Goal: Task Accomplishment & Management: Manage account settings

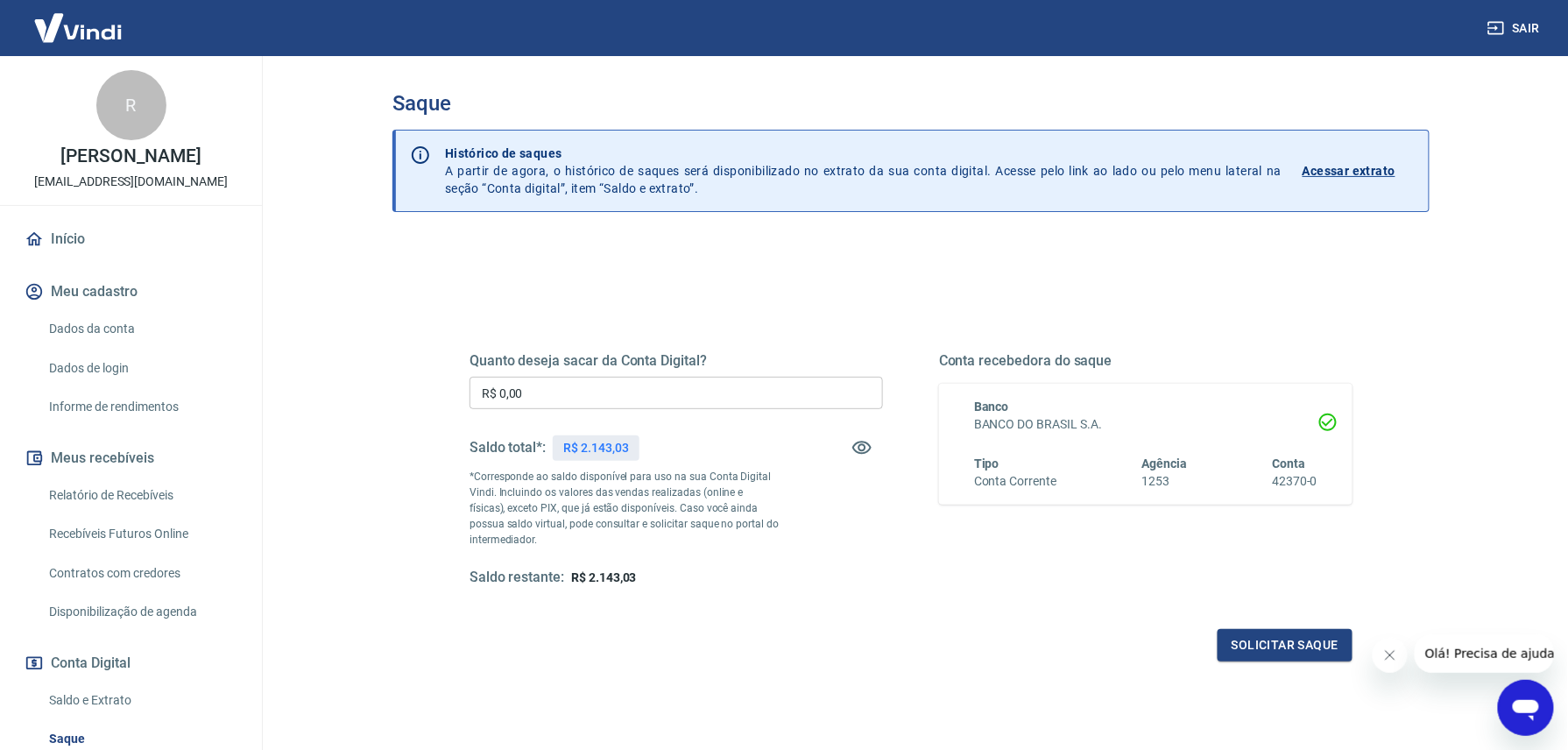
click at [687, 390] on input "R$ 0,00" at bounding box center [676, 392] width 413 height 33
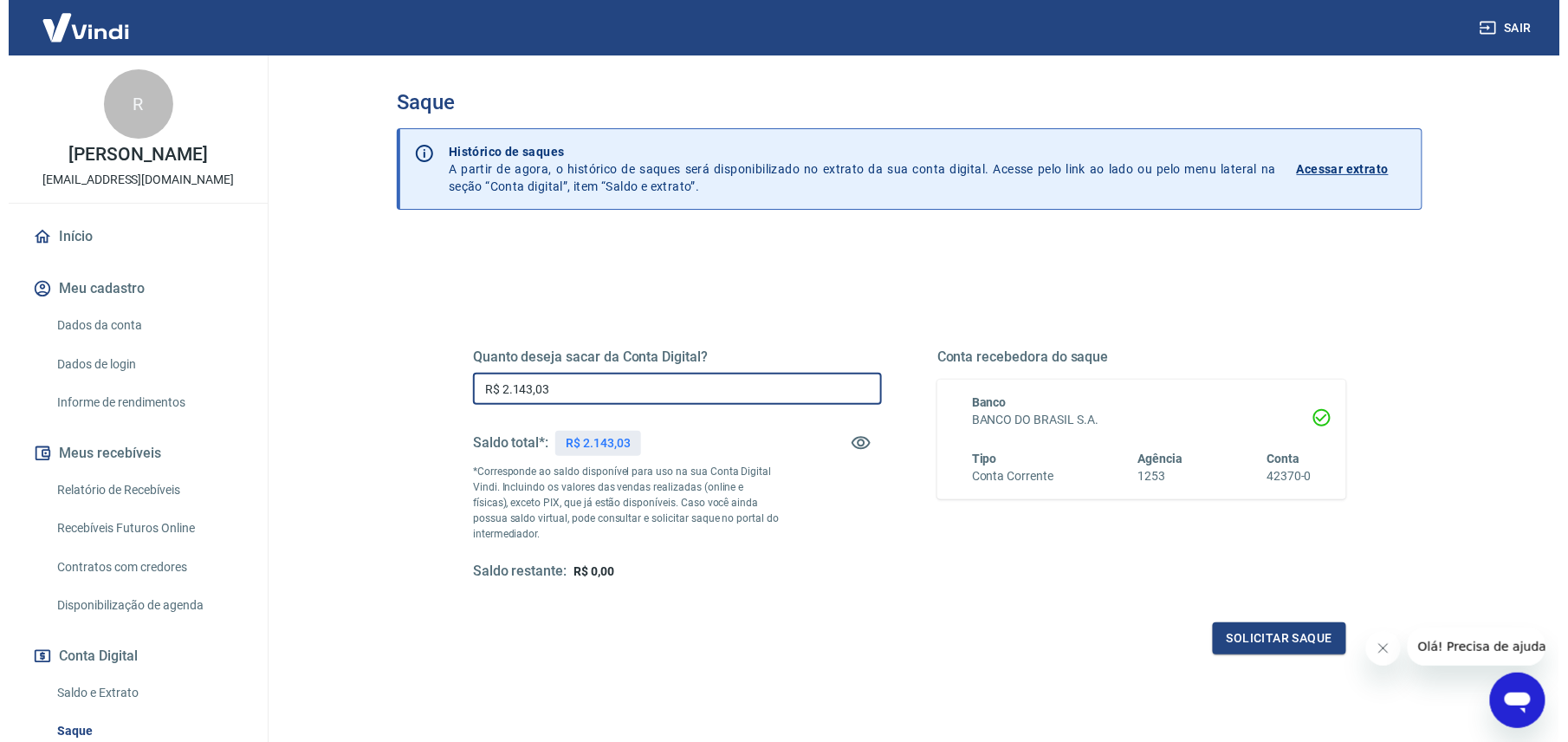
scroll to position [115, 0]
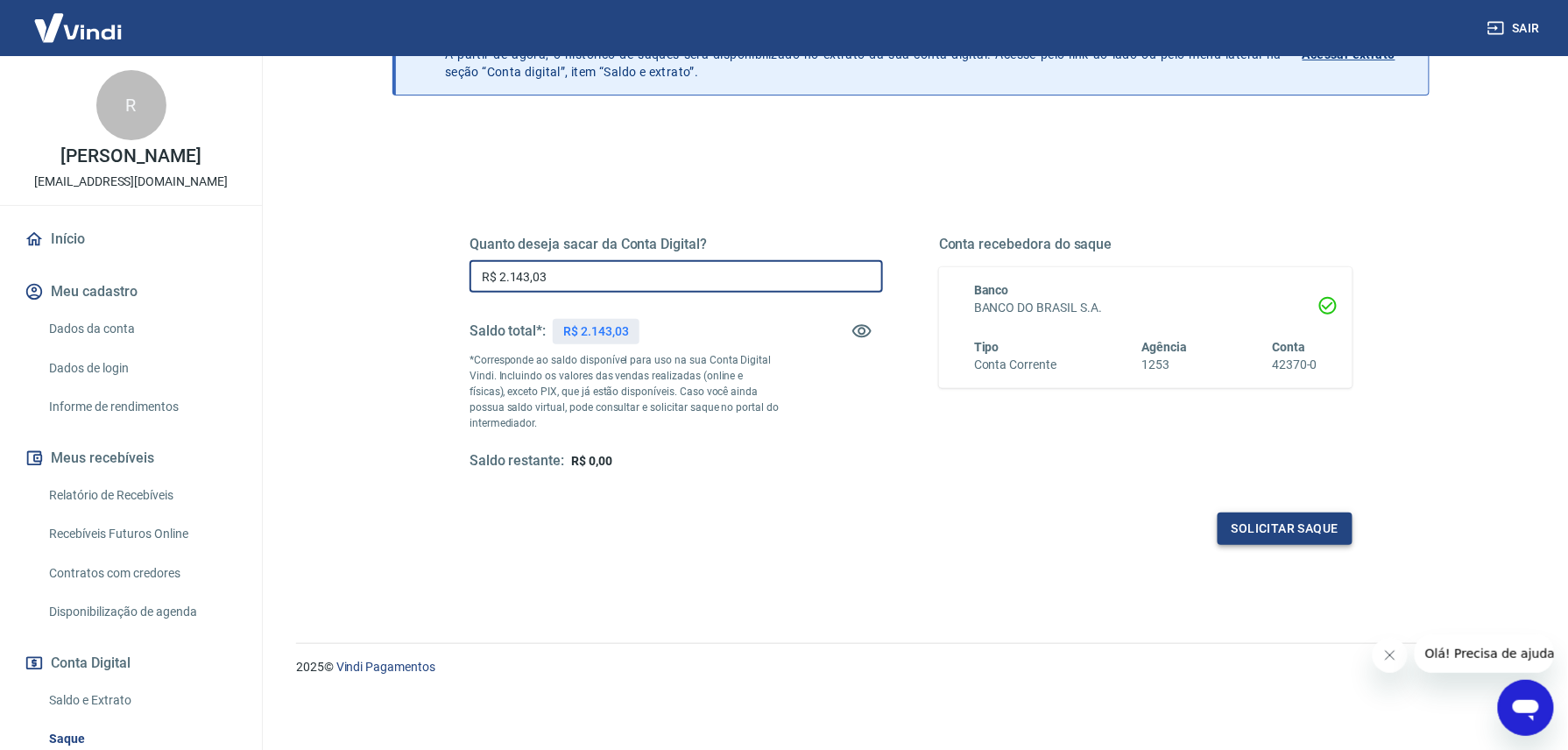
type input "R$ 2.143,03"
click at [1255, 539] on button "Solicitar saque" at bounding box center [1285, 529] width 135 height 33
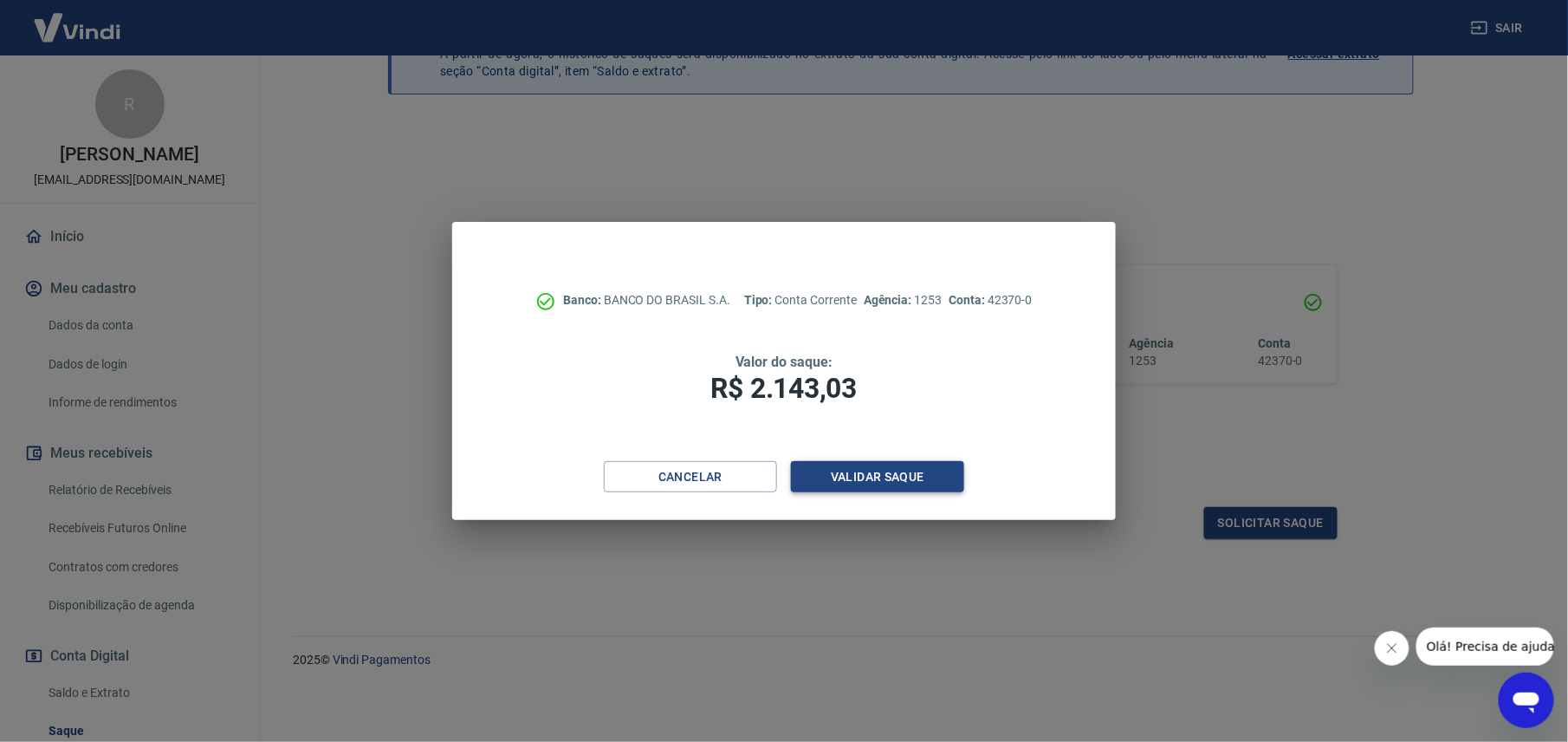
click at [857, 473] on button "Validar saque" at bounding box center [878, 477] width 173 height 32
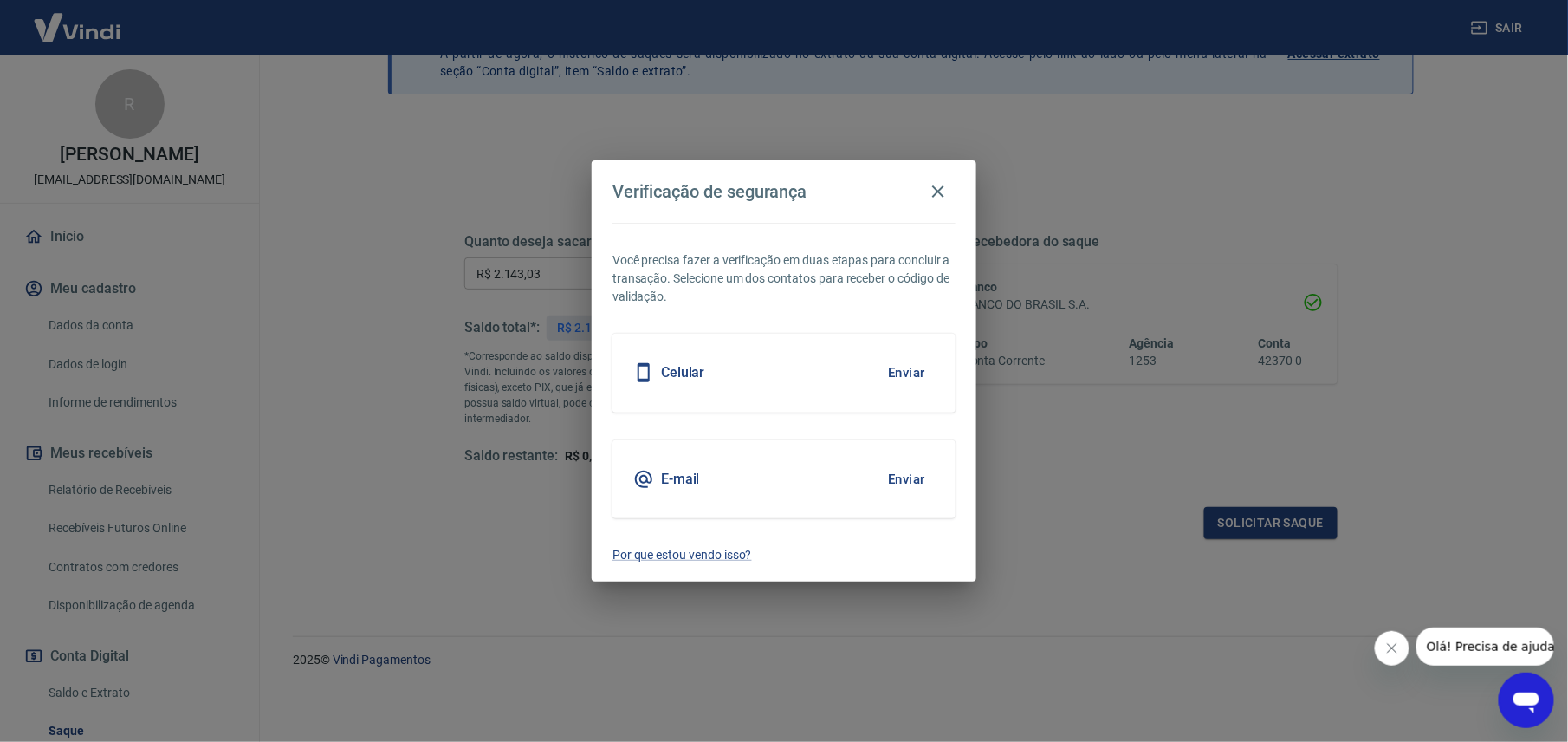
click at [908, 479] on button "Enviar" at bounding box center [906, 480] width 57 height 37
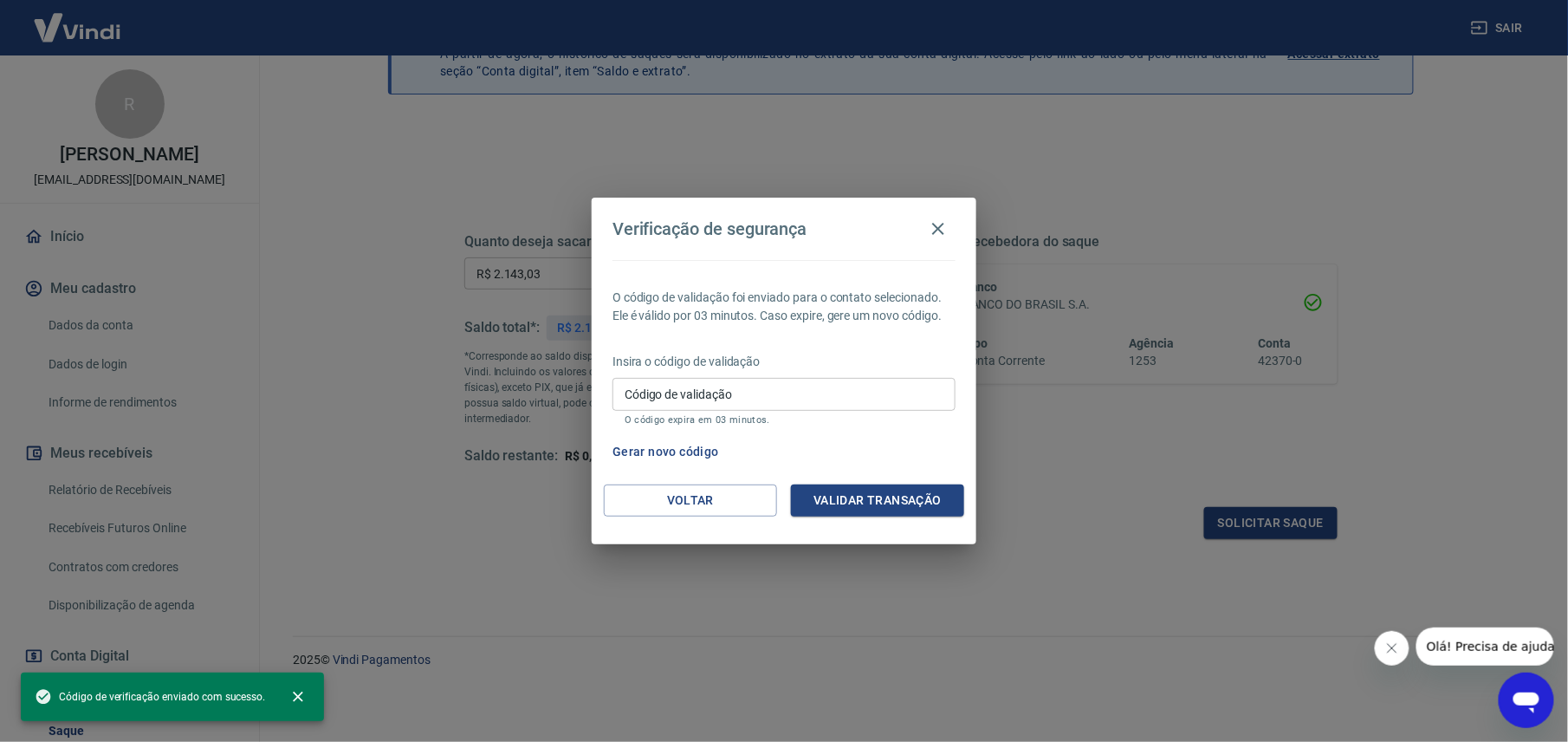
click at [830, 393] on input "Código de validação" at bounding box center [784, 393] width 343 height 32
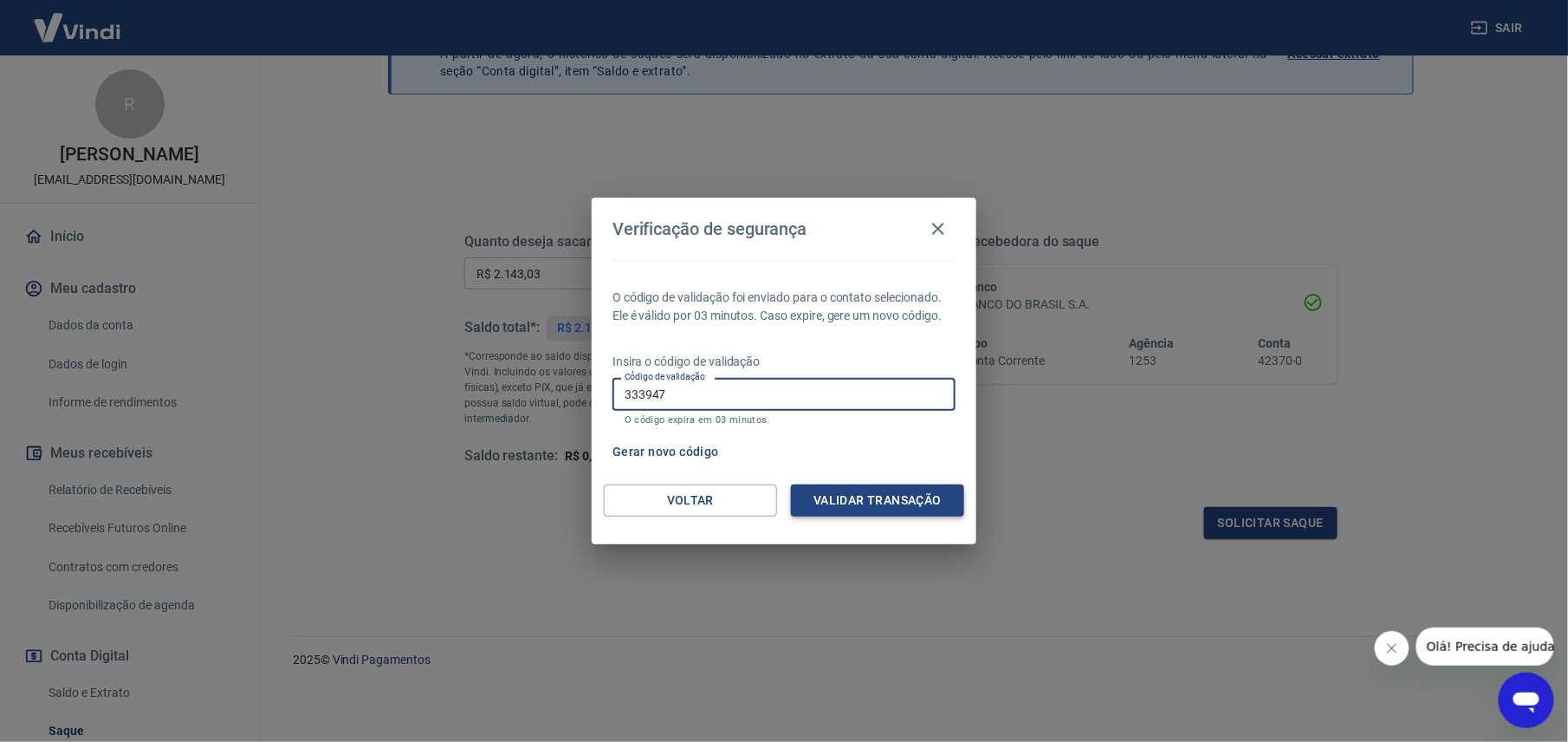
type input "333947"
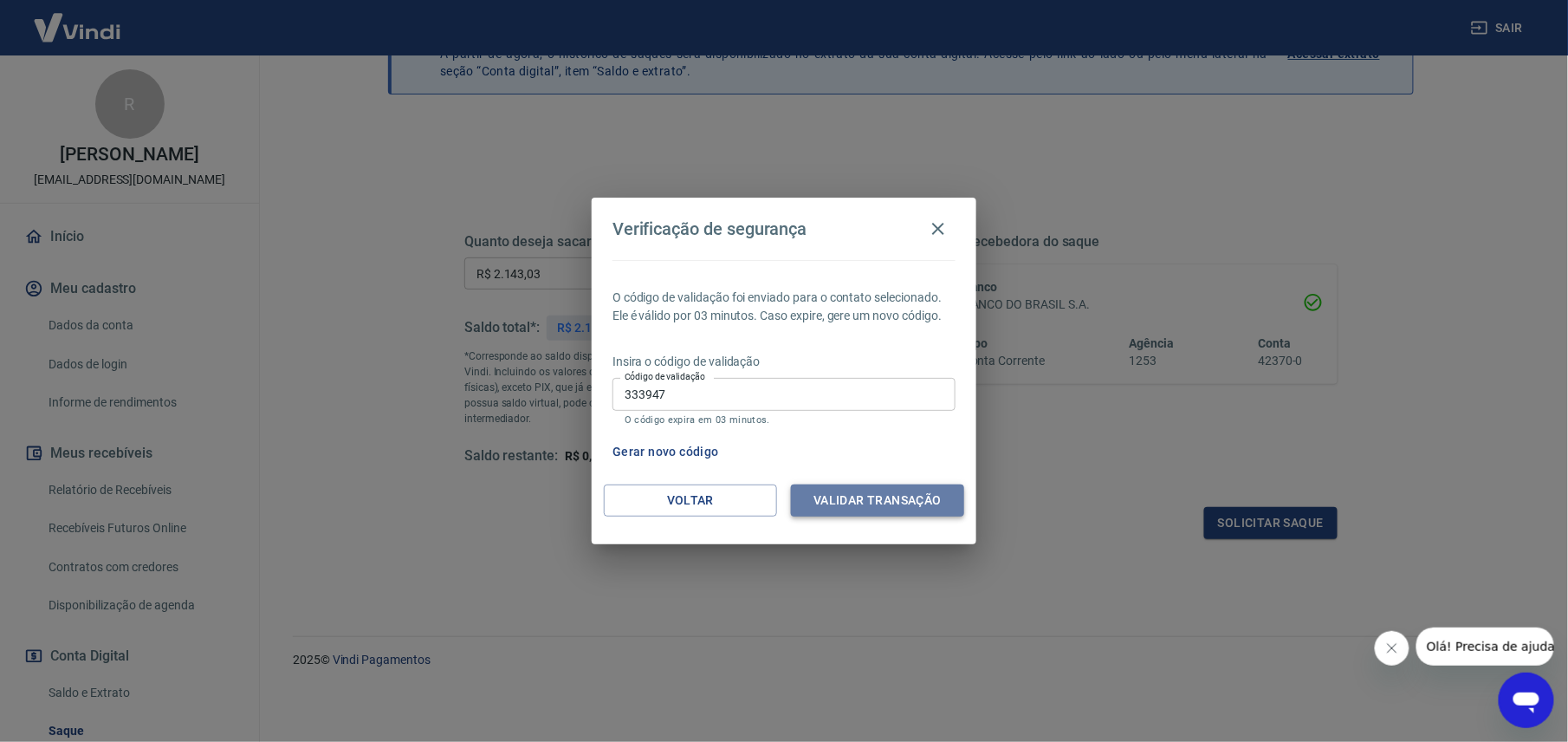
click at [852, 503] on button "Validar transação" at bounding box center [878, 500] width 173 height 32
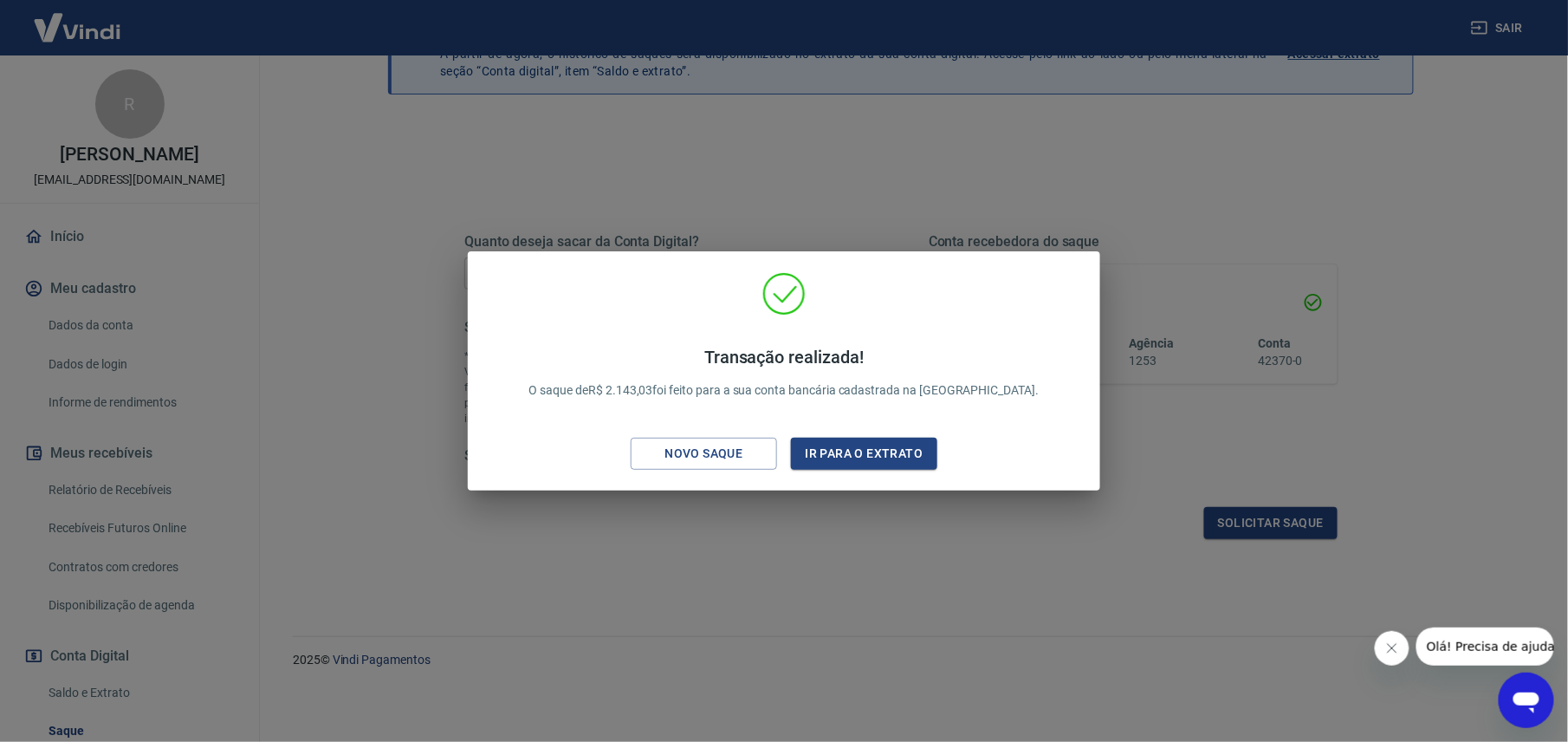
click at [845, 194] on div "Transação realizada! O saque de R$ 2.143,03 foi feito para a sua conta bancária…" at bounding box center [784, 371] width 1568 height 742
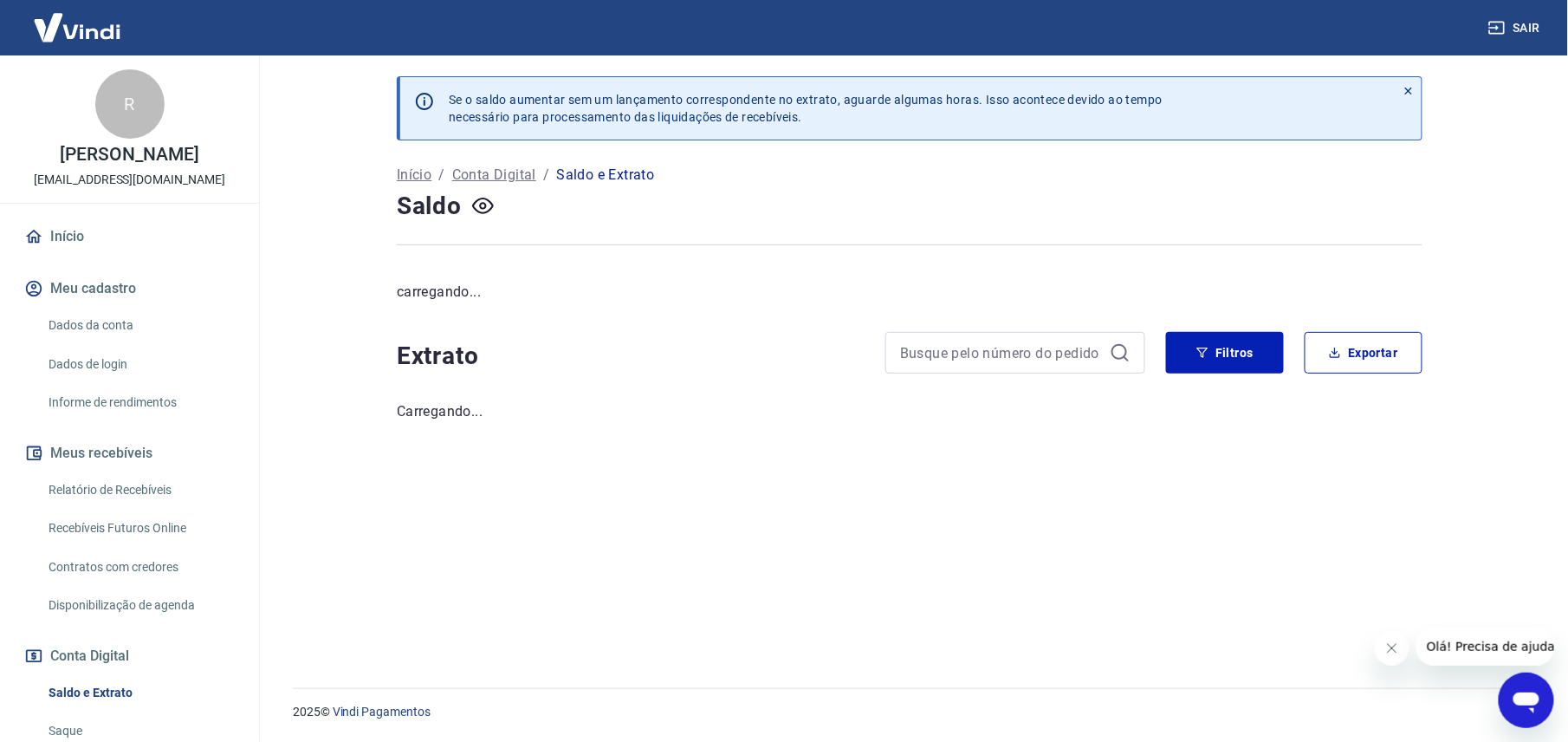
click at [71, 243] on link "Início" at bounding box center [130, 237] width 218 height 38
